Goal: Task Accomplishment & Management: Manage account settings

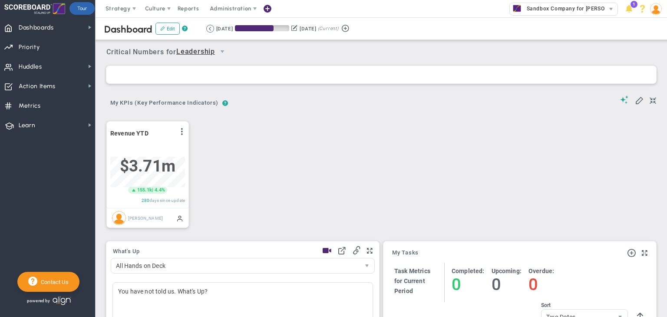
scroll to position [30, 75]
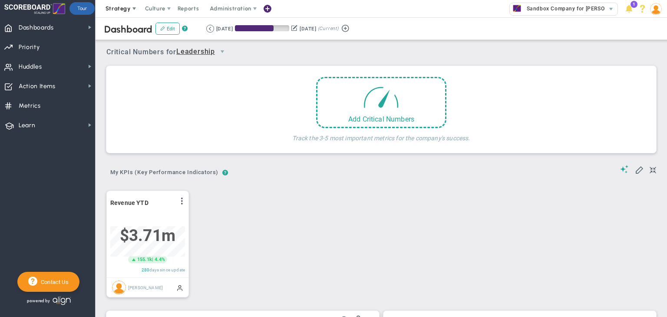
click at [127, 10] on font "Strategy" at bounding box center [117, 8] width 25 height 7
click at [155, 7] on font "Culture" at bounding box center [155, 8] width 20 height 7
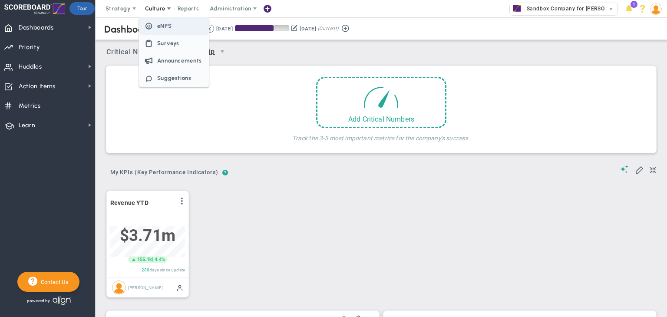
click at [163, 27] on font "eNPS" at bounding box center [164, 26] width 15 height 7
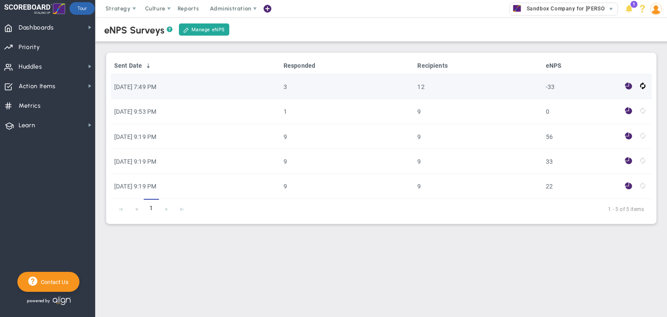
click at [156, 86] on font "[DATE] 7:49 PM" at bounding box center [135, 86] width 42 height 7
click at [478, 92] on td "12" at bounding box center [478, 86] width 128 height 25
click at [140, 84] on font "[DATE] 7:49 PM" at bounding box center [135, 86] width 42 height 7
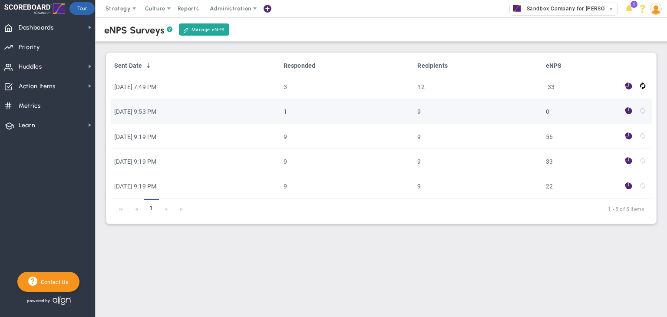
click at [147, 111] on font "[DATE] 9:53 PM" at bounding box center [135, 111] width 42 height 7
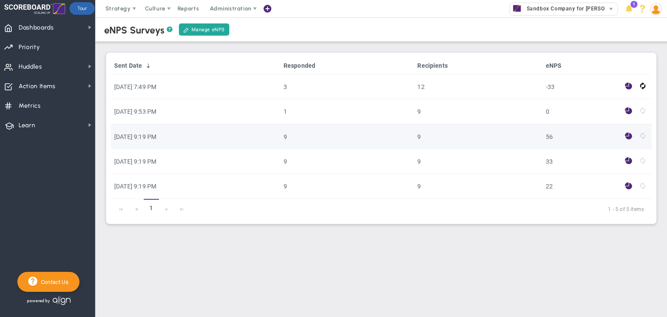
click at [150, 140] on font "[DATE] 9:19 PM" at bounding box center [135, 136] width 42 height 7
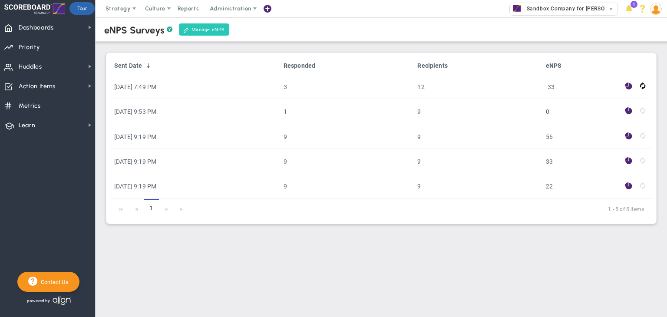
click at [200, 27] on font "Manage eNPS" at bounding box center [207, 30] width 33 height 6
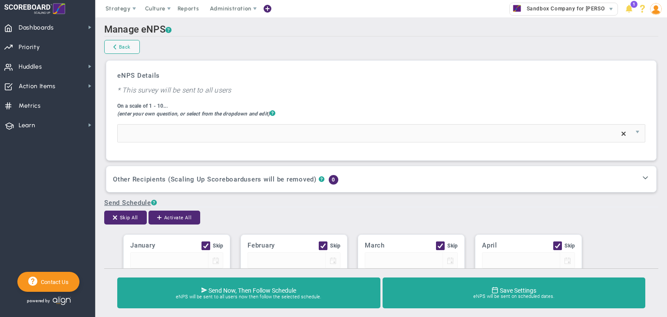
type input "On a scale from 1-10, how likely are you to refer a friend or colleague to work…"
checkbox input "true"
type input "01/01"
checkbox input "true"
type input "02/01"
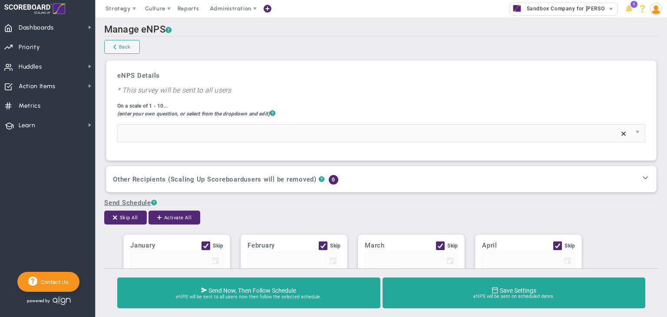
checkbox input "true"
type input "03/01"
checkbox input "true"
type input "04/01"
checkbox input "true"
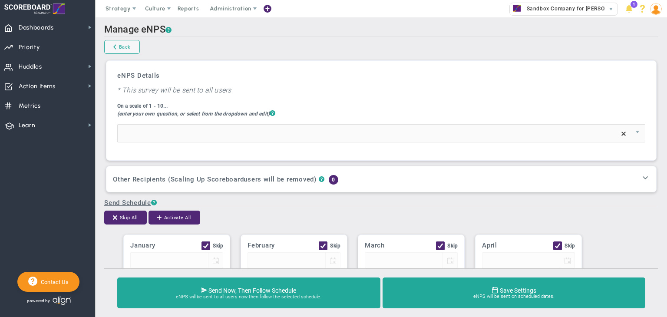
type input "05/01"
checkbox input "true"
type input "06/01"
checkbox input "true"
type input "07/01"
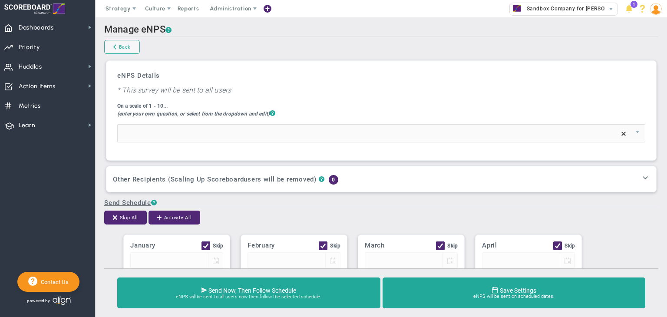
checkbox input "true"
type input "08/01"
checkbox input "true"
type input "09/01"
checkbox input "true"
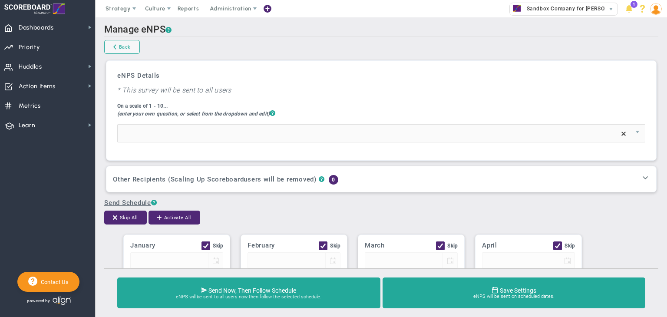
type input "10/01"
checkbox input "true"
type input "11/01"
checkbox input "true"
type input "12/01"
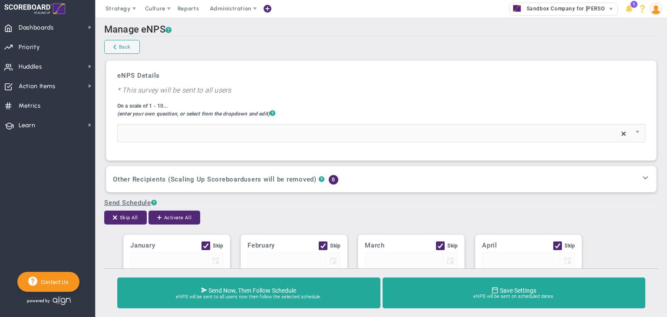
type input "7"
type input "2"
type input "4"
type input "6"
type input "Team eNPS Survey - please respond!"
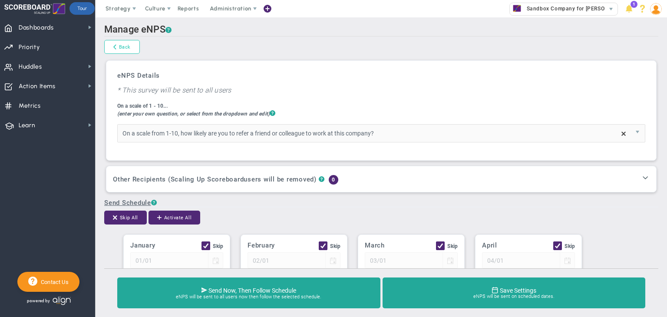
click at [128, 46] on font "Back" at bounding box center [125, 47] width 12 height 6
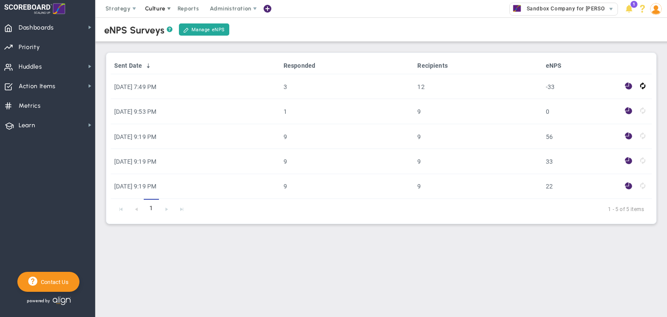
click at [162, 7] on font "Culture" at bounding box center [155, 8] width 20 height 7
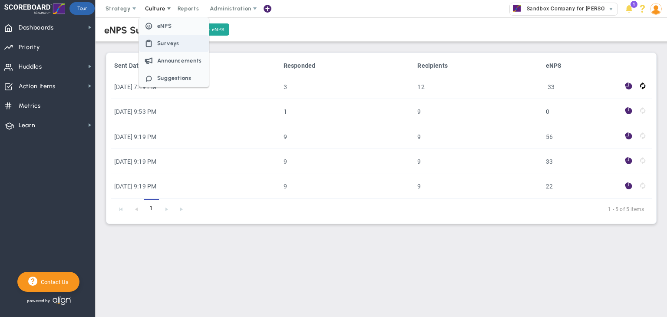
click at [164, 45] on font "Surveys" at bounding box center [168, 43] width 23 height 7
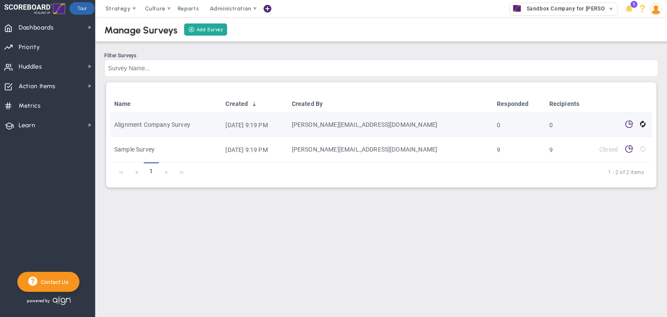
click at [172, 130] on td "Alignment Company Survey" at bounding box center [166, 124] width 111 height 25
click at [172, 127] on font "Alignment Company Survey" at bounding box center [152, 124] width 76 height 7
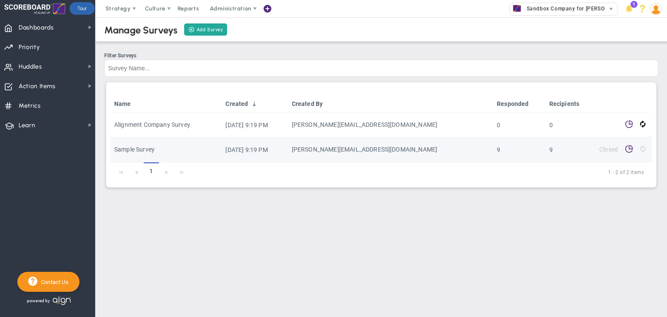
click at [136, 156] on td "Sample Survey" at bounding box center [166, 149] width 111 height 25
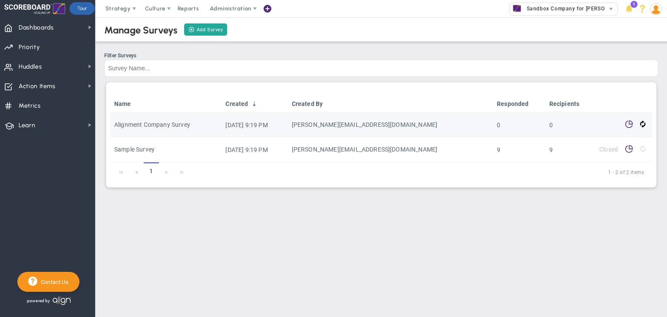
click at [157, 120] on td "Alignment Company Survey" at bounding box center [166, 124] width 111 height 25
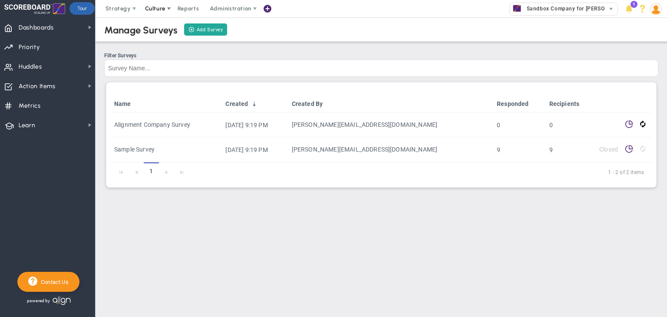
click at [168, 9] on span at bounding box center [168, 8] width 7 height 7
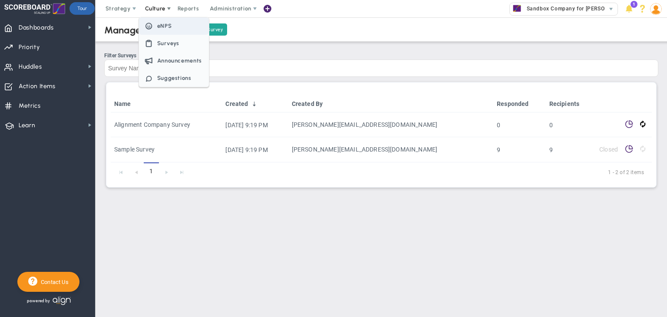
click at [166, 24] on font "eNPS" at bounding box center [164, 26] width 15 height 7
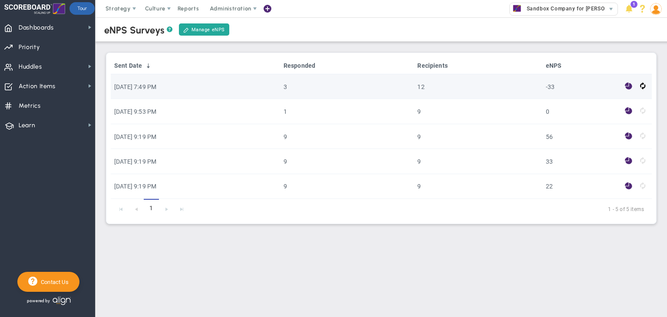
click at [155, 90] on font "[DATE] 7:49 PM" at bounding box center [135, 86] width 42 height 7
click at [554, 85] on font "-33" at bounding box center [550, 86] width 9 height 7
click at [629, 86] on span at bounding box center [628, 86] width 7 height 10
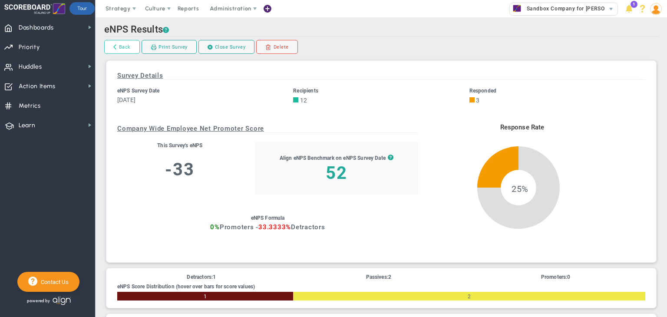
click at [122, 51] on font "Back" at bounding box center [125, 46] width 12 height 7
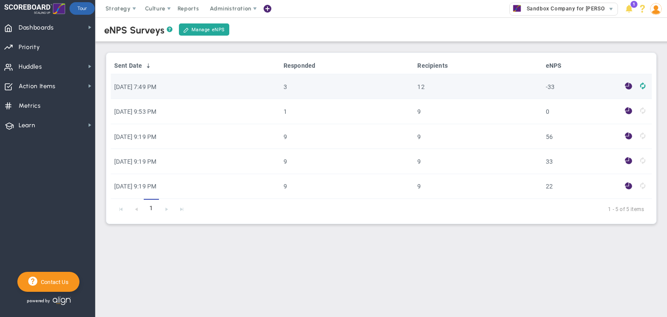
click at [642, 88] on span at bounding box center [642, 86] width 5 height 10
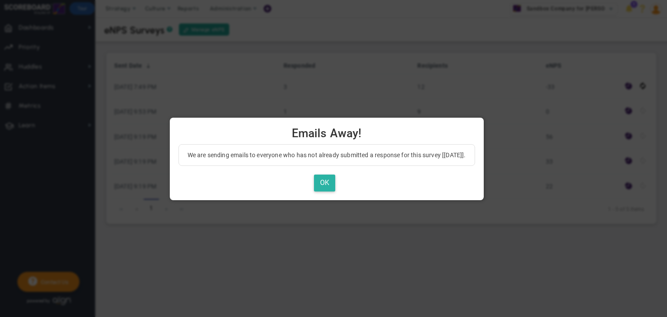
click at [320, 180] on button "OK" at bounding box center [324, 183] width 21 height 17
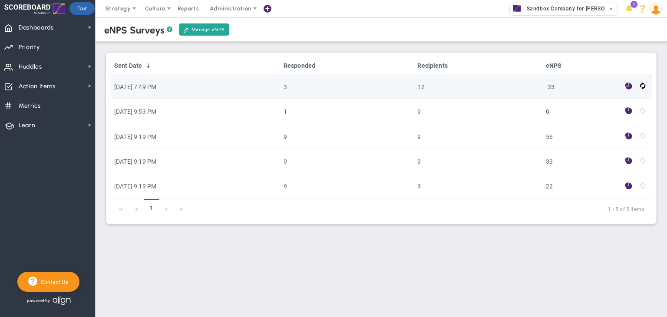
click at [150, 84] on font "[DATE] 7:49 PM" at bounding box center [135, 86] width 42 height 7
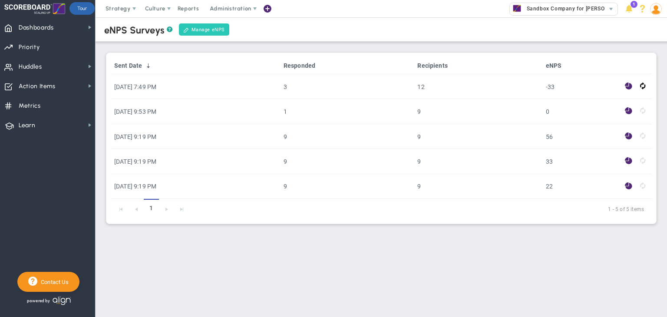
click at [200, 30] on font "Manage eNPS" at bounding box center [207, 30] width 33 height 6
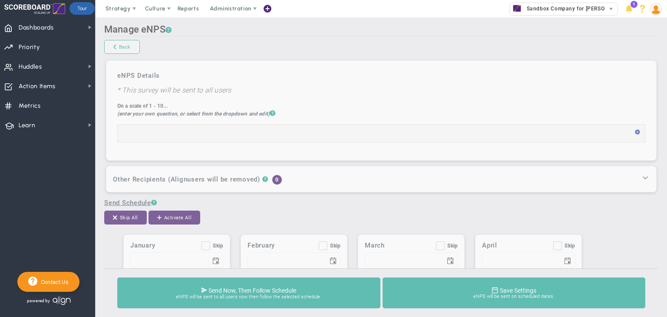
type input "On a scale from 1-10, how likely are you to refer a friend or colleague to work…"
checkbox input "true"
type input "01/01"
checkbox input "true"
type input "02/01"
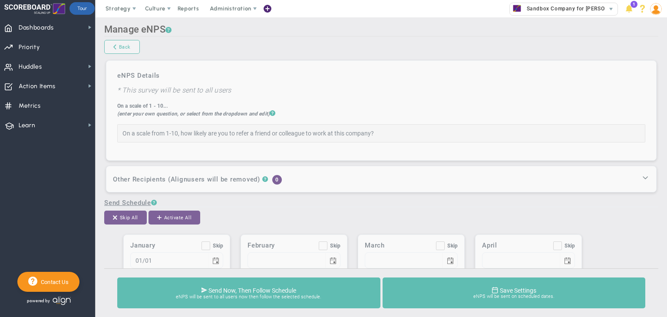
checkbox input "true"
type input "03/01"
checkbox input "true"
type input "04/01"
checkbox input "true"
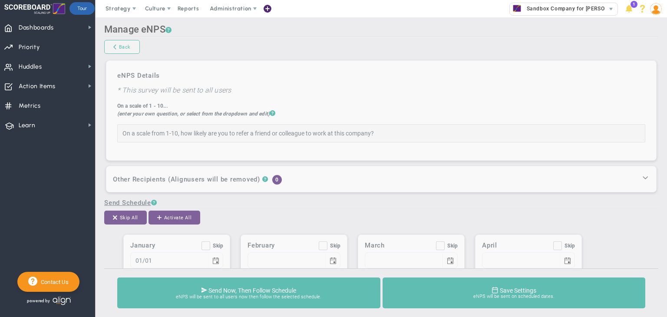
type input "05/01"
checkbox input "true"
type input "06/01"
checkbox input "true"
type input "07/01"
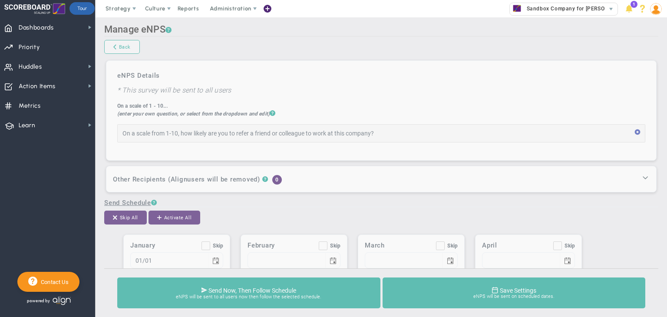
checkbox input "true"
type input "08/01"
checkbox input "true"
type input "09/01"
checkbox input "true"
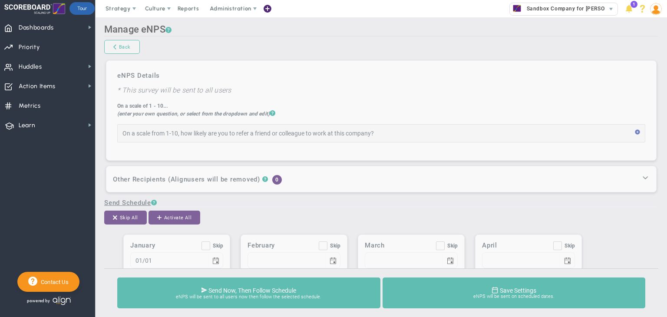
type input "10/01"
checkbox input "true"
type input "11/01"
checkbox input "true"
type input "12/01"
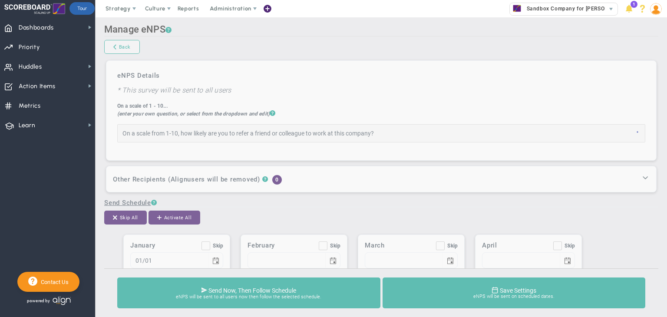
type input "7"
type input "2"
type input "4"
type input "6"
type input "Team eNPS Survey - please respond!"
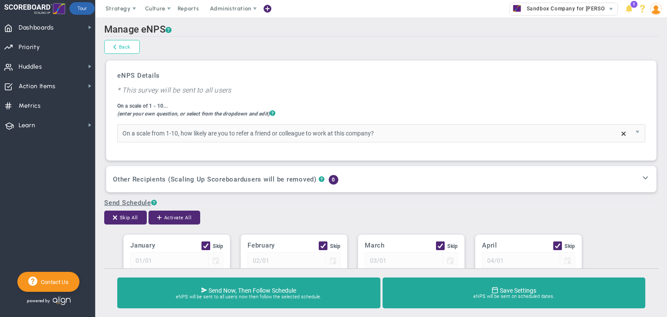
click at [116, 50] on span at bounding box center [114, 46] width 3 height 7
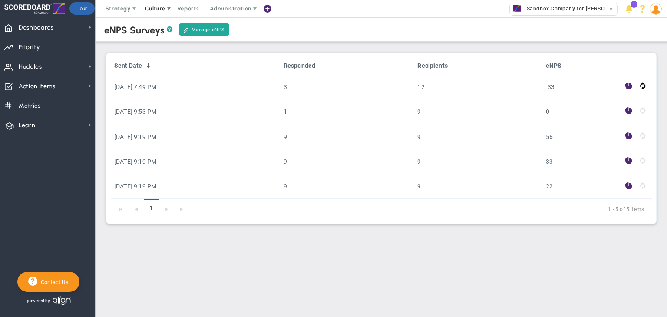
click at [162, 7] on font "Culture" at bounding box center [155, 8] width 20 height 7
click at [260, 39] on div "eNPS Surveys ? Manage eNPS" at bounding box center [381, 29] width 589 height 24
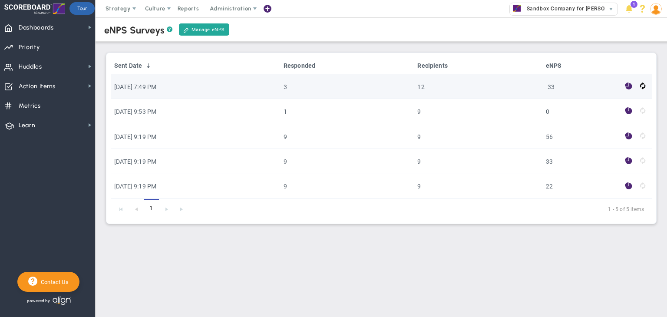
click at [133, 88] on font "[DATE] 7:49 PM" at bounding box center [135, 86] width 42 height 7
click at [321, 87] on td "3" at bounding box center [347, 86] width 134 height 25
click at [316, 88] on td "3" at bounding box center [347, 86] width 134 height 25
click at [287, 88] on font "3" at bounding box center [284, 86] width 3 height 7
click at [424, 86] on font "12" at bounding box center [420, 86] width 7 height 7
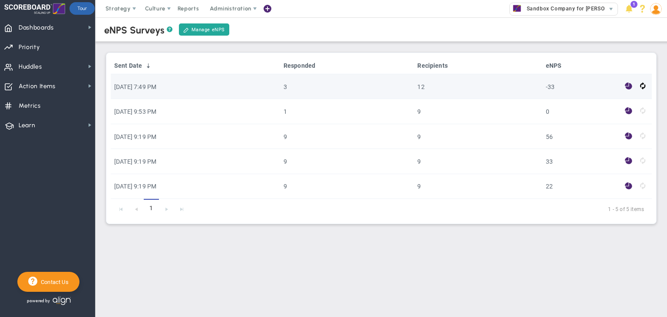
click at [424, 86] on font "12" at bounding box center [420, 86] width 7 height 7
click at [554, 88] on font "-33" at bounding box center [550, 86] width 9 height 7
click at [139, 86] on font "[DATE] 7:49 PM" at bounding box center [135, 86] width 42 height 7
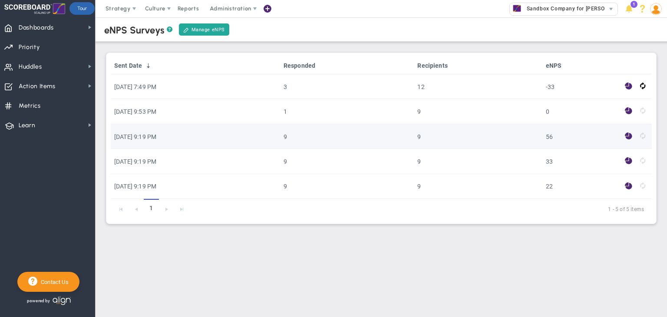
click at [151, 131] on td "[DATE] 9:19 PM" at bounding box center [195, 136] width 169 height 25
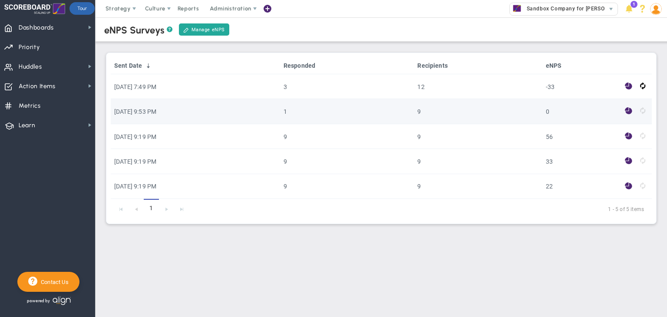
click at [144, 114] on font "[DATE] 9:53 PM" at bounding box center [135, 111] width 42 height 7
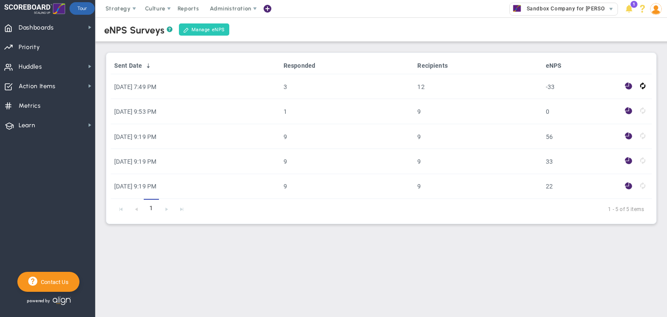
click at [206, 34] on link "Manage eNPS" at bounding box center [204, 29] width 50 height 12
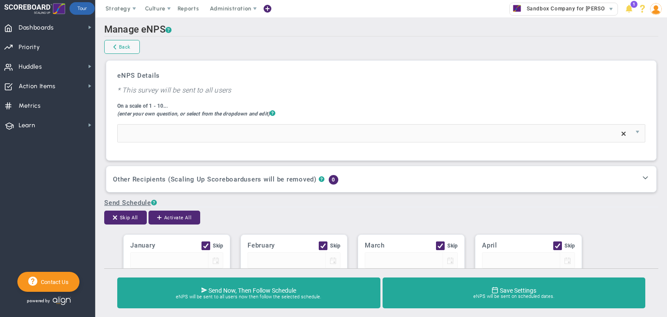
type input "On a scale from 1-10, how likely are you to refer a friend or colleague to work…"
checkbox input "true"
type input "01/01"
checkbox input "true"
type input "02/01"
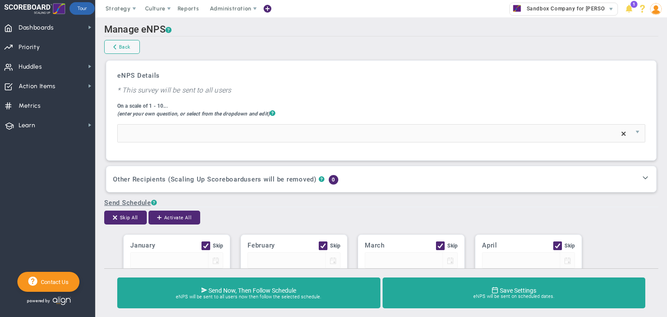
checkbox input "true"
type input "03/01"
checkbox input "true"
type input "04/01"
checkbox input "true"
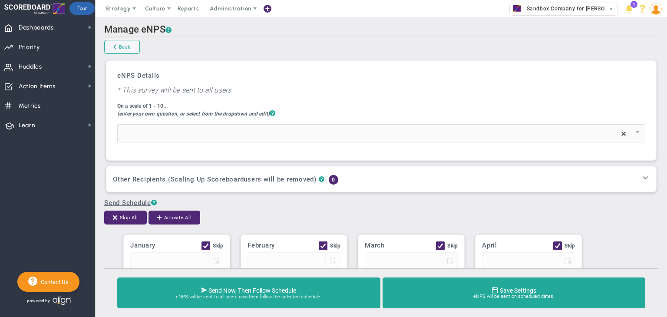
type input "05/01"
checkbox input "true"
type input "06/01"
checkbox input "true"
type input "07/01"
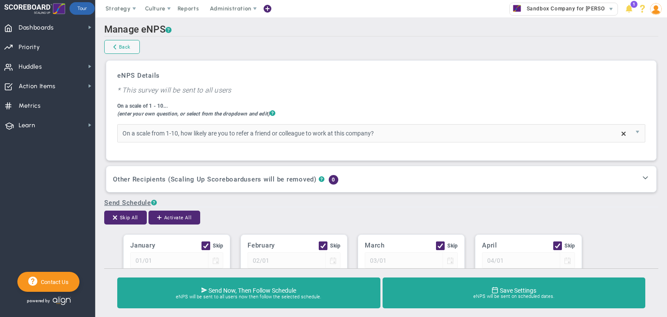
checkbox input "true"
type input "08/01"
checkbox input "true"
type input "09/01"
checkbox input "true"
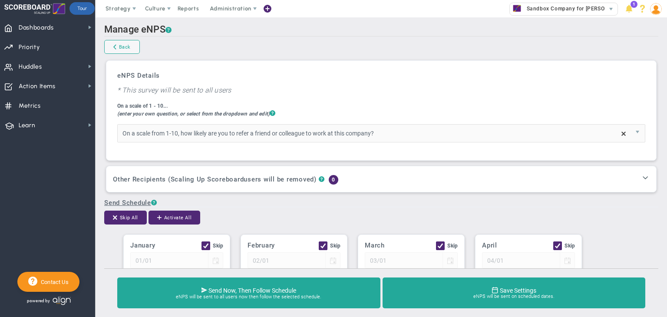
type input "10/01"
checkbox input "true"
type input "11/01"
checkbox input "true"
type input "12/01"
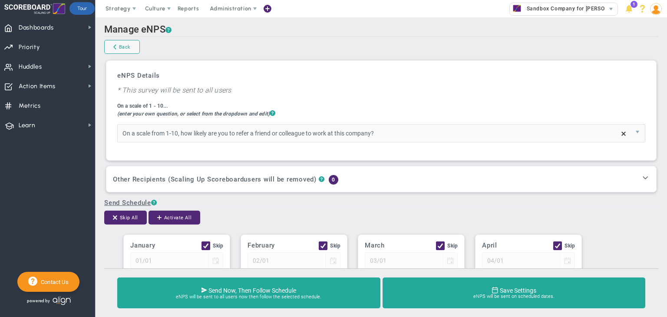
type input "7"
type input "2"
type input "4"
type input "6"
type input "Team eNPS Survey - please respond!"
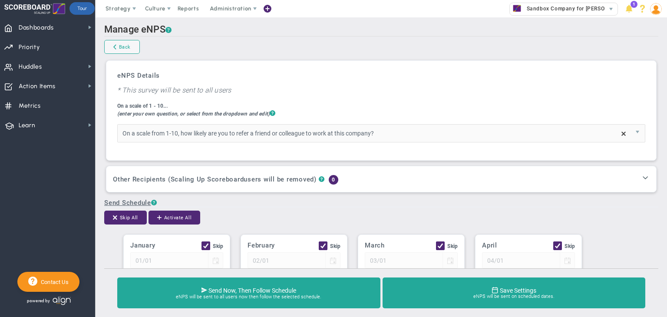
click at [660, 10] on img at bounding box center [656, 9] width 12 height 12
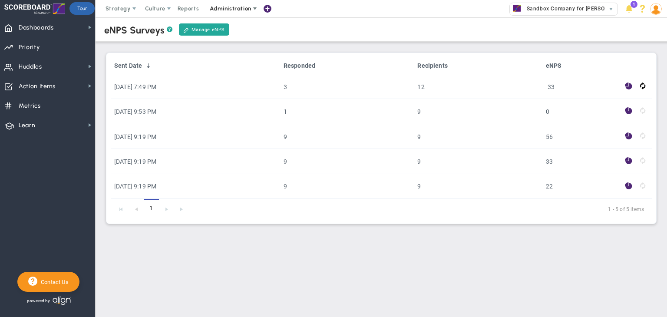
click at [241, 7] on font "Administration" at bounding box center [230, 8] width 41 height 7
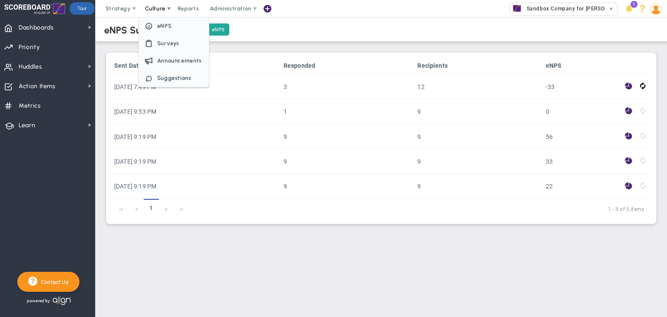
click at [148, 7] on font "Culture" at bounding box center [155, 8] width 20 height 7
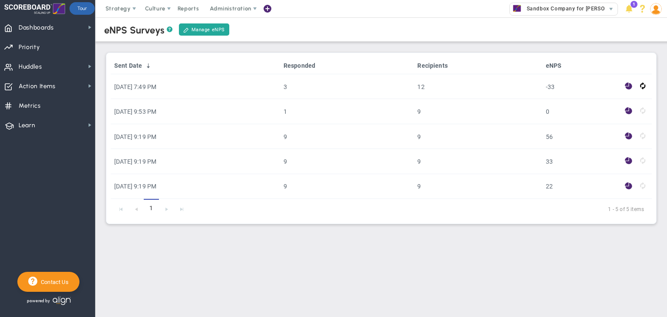
click at [655, 8] on img at bounding box center [656, 9] width 12 height 12
click at [47, 63] on span "Huddles Huddles" at bounding box center [47, 66] width 95 height 20
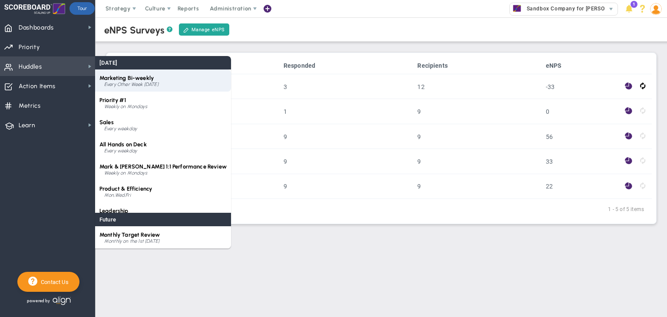
click at [148, 80] on font "Marketing Bi-weekly" at bounding box center [126, 78] width 54 height 7
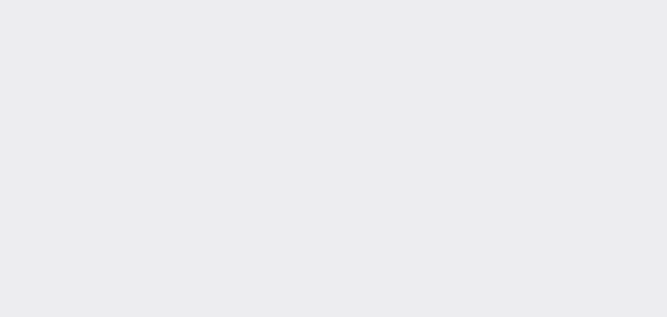
type input "[DATE]"
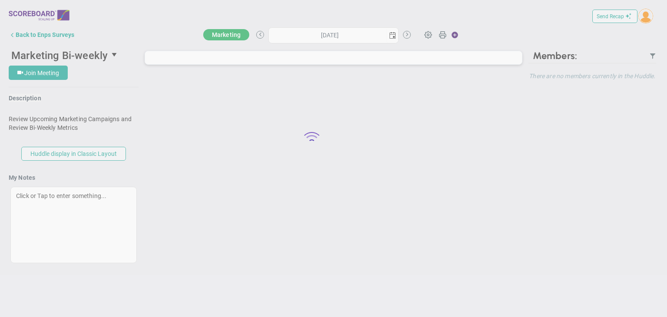
type input "[DATE]"
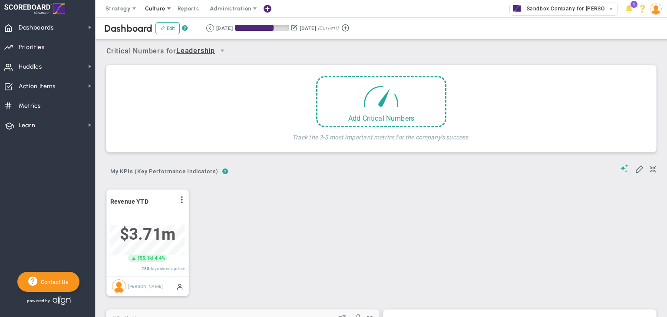
scroll to position [30, 75]
click at [153, 7] on span "Culture" at bounding box center [155, 8] width 20 height 7
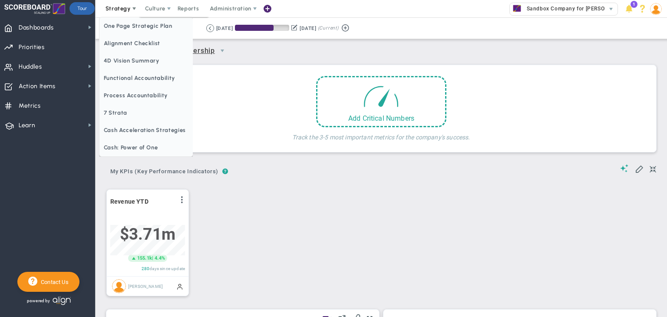
click at [112, 6] on span "Strategy" at bounding box center [117, 8] width 25 height 7
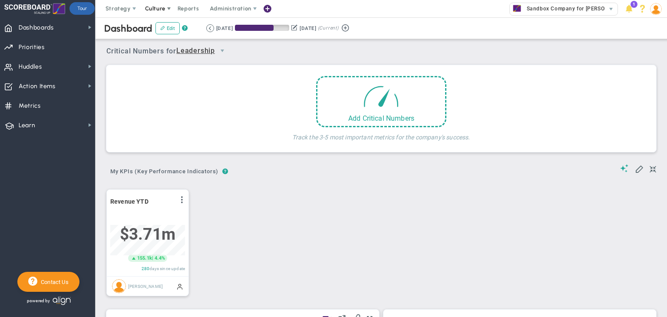
click at [150, 7] on span "Culture" at bounding box center [155, 8] width 20 height 7
click at [161, 28] on span "eNPS" at bounding box center [164, 26] width 15 height 7
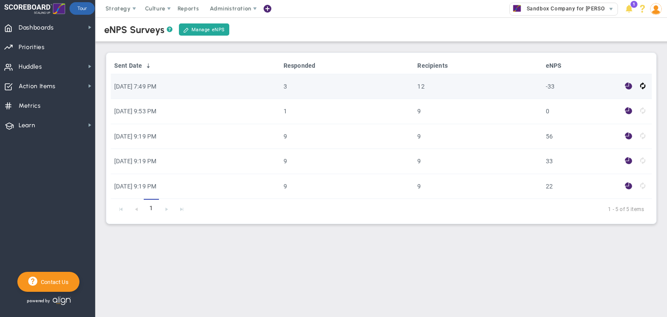
click at [176, 84] on td "[DATE] 7:49 PM" at bounding box center [195, 86] width 169 height 25
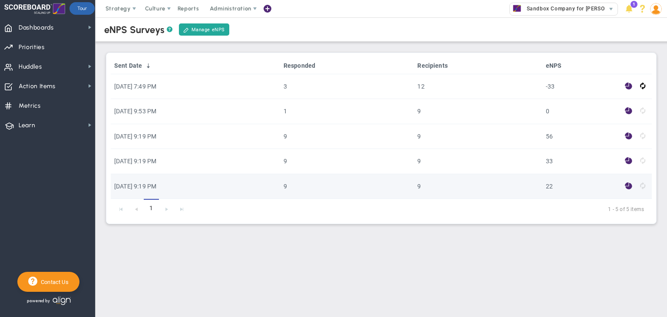
click at [155, 188] on td "[DATE] 9:19 PM" at bounding box center [195, 186] width 169 height 25
click at [180, 191] on td "[DATE] 9:19 PM" at bounding box center [195, 186] width 169 height 25
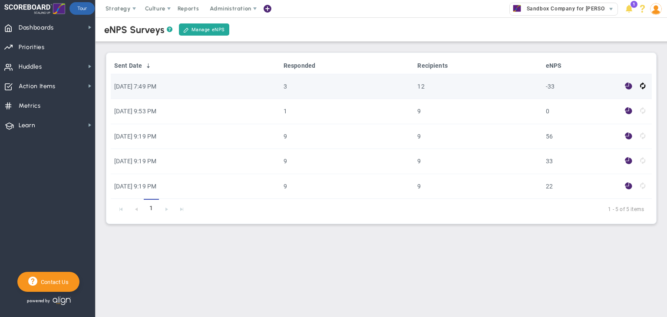
click at [332, 75] on td "3" at bounding box center [347, 86] width 134 height 25
click at [629, 84] on span at bounding box center [628, 86] width 7 height 10
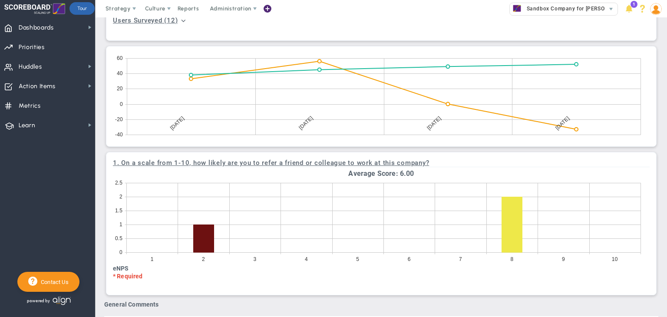
scroll to position [211, 0]
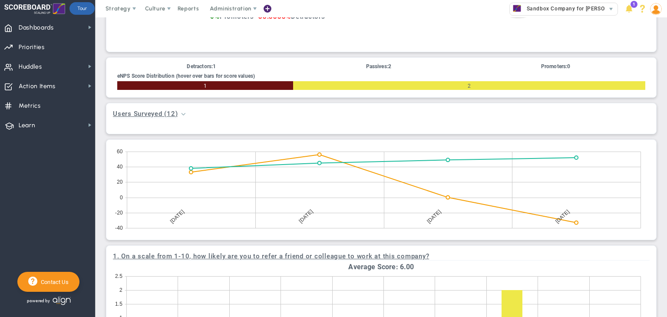
click at [182, 116] on span at bounding box center [183, 113] width 7 height 7
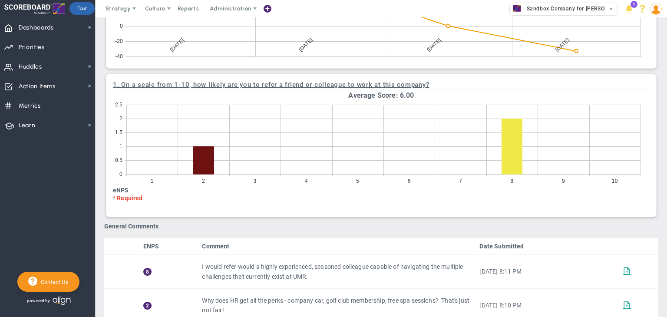
scroll to position [469, 0]
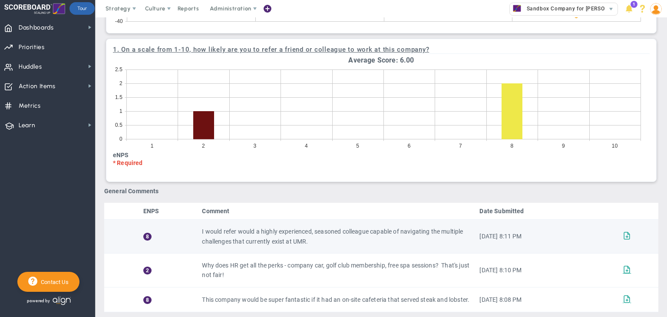
click at [623, 231] on span at bounding box center [627, 235] width 8 height 8
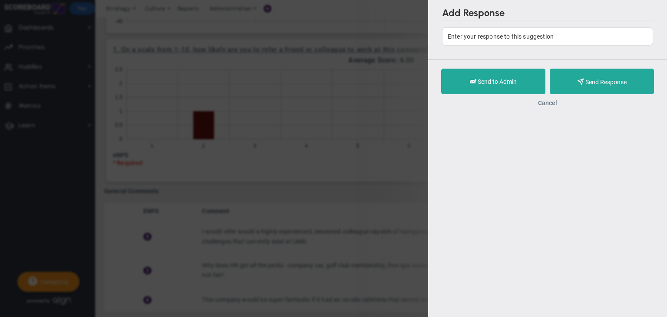
click at [549, 105] on button "Cancel" at bounding box center [547, 102] width 19 height 7
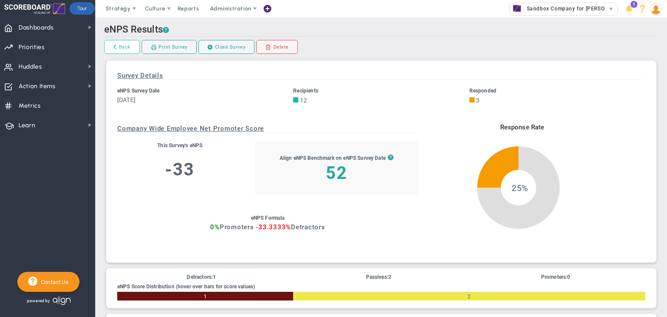
click at [124, 46] on link "Back" at bounding box center [122, 47] width 36 height 14
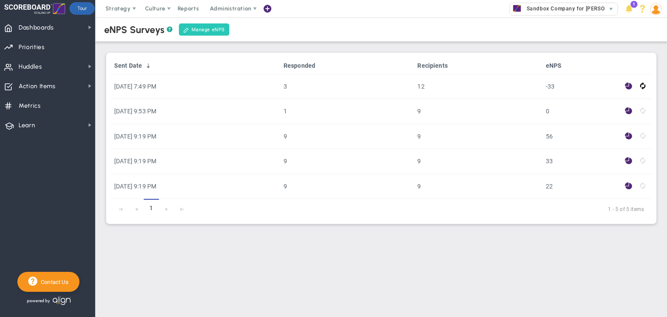
click at [191, 30] on link "Manage eNPS" at bounding box center [204, 29] width 50 height 12
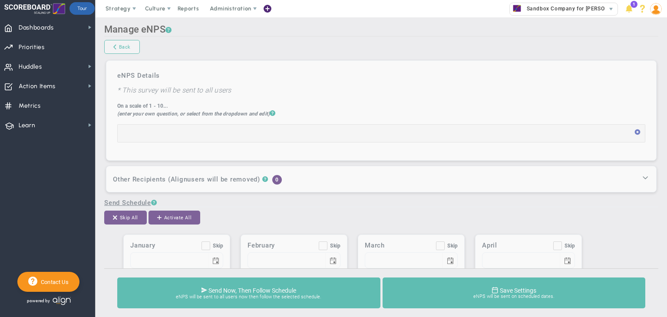
type input "On a scale from 1-10, how likely are you to refer a friend or colleague to work…"
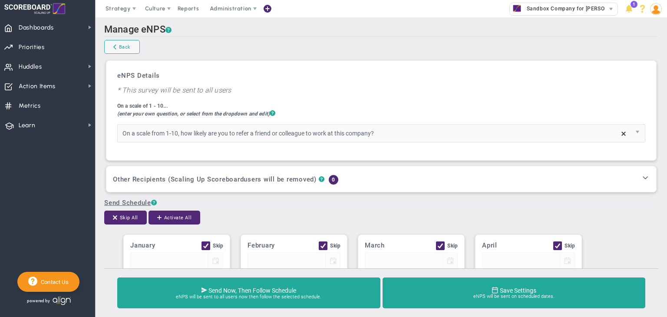
type input "Team eNPS Survey - please respond!"
checkbox input "true"
type input "01/01"
checkbox input "true"
type input "02/01"
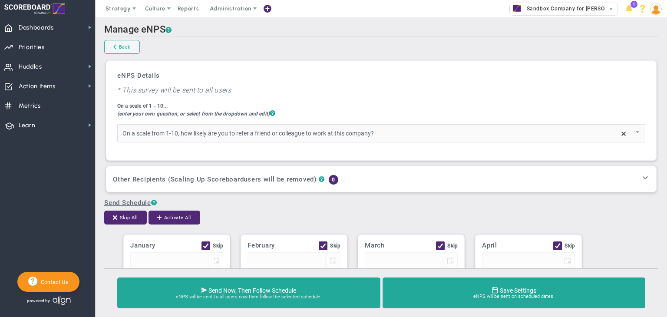
checkbox input "true"
type input "03/01"
checkbox input "true"
type input "04/01"
checkbox input "true"
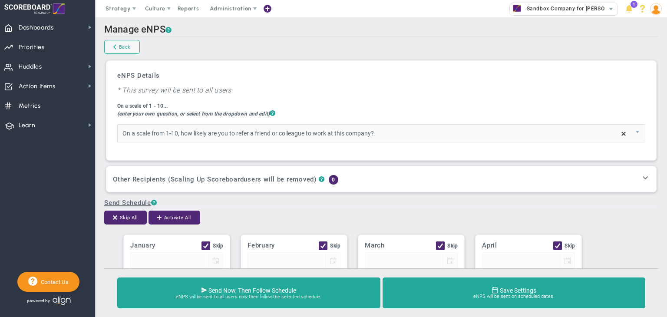
type input "05/01"
checkbox input "true"
type input "06/01"
checkbox input "true"
type input "07/01"
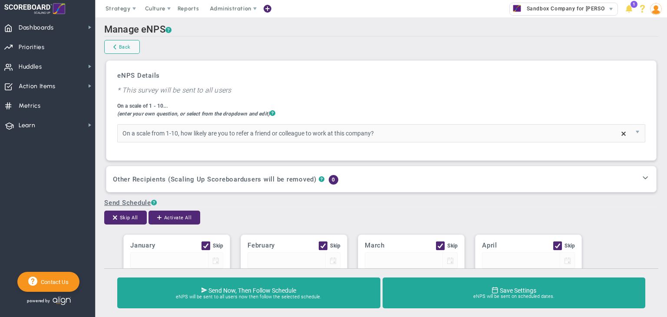
checkbox input "true"
type input "08/01"
checkbox input "true"
type input "09/01"
checkbox input "true"
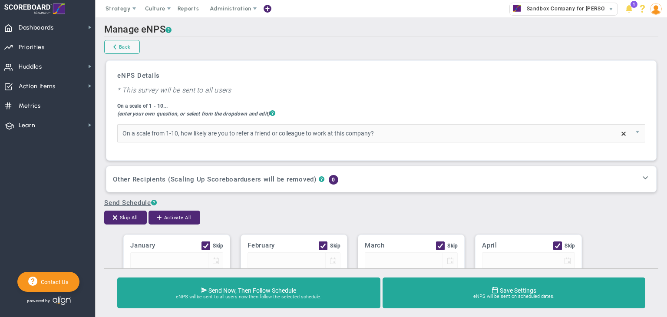
type input "10/01"
checkbox input "true"
type input "11/01"
checkbox input "true"
type input "12/01"
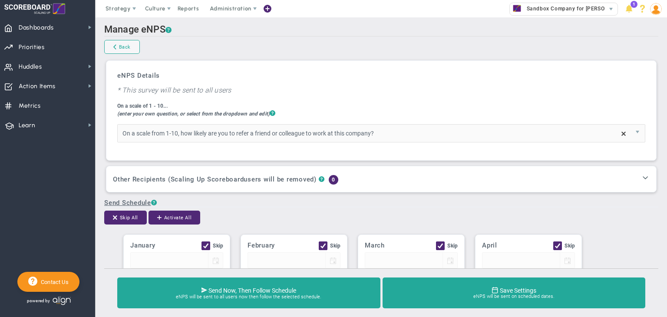
type input "7"
type input "2"
type input "4"
type input "6"
click at [641, 177] on span at bounding box center [645, 177] width 9 height 9
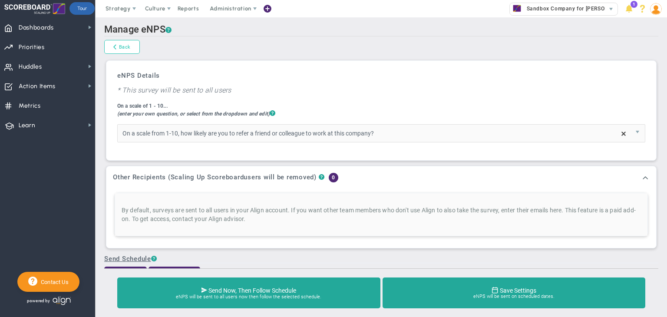
click at [117, 49] on link "Back" at bounding box center [122, 47] width 36 height 14
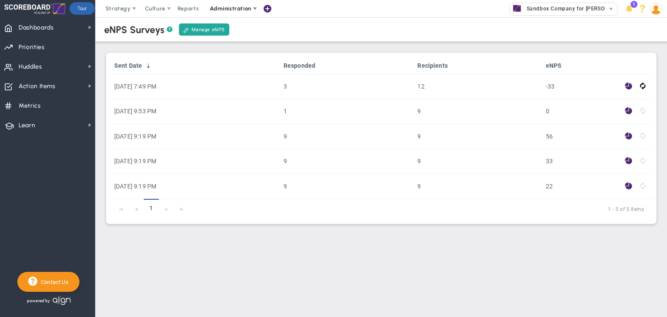
click at [234, 10] on span "Administration" at bounding box center [230, 8] width 41 height 7
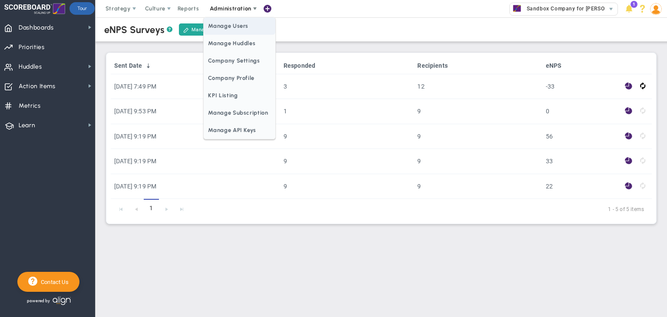
click at [231, 26] on span "Manage Users" at bounding box center [239, 25] width 71 height 17
